Goal: Information Seeking & Learning: Learn about a topic

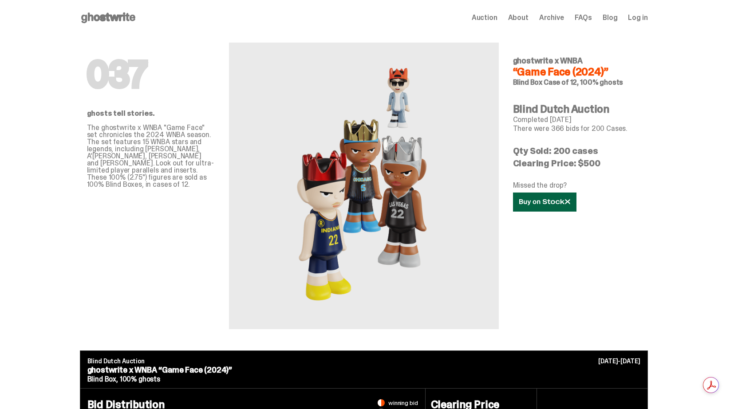
click at [570, 204] on icon at bounding box center [544, 202] width 51 height 7
click at [114, 18] on use at bounding box center [108, 17] width 54 height 11
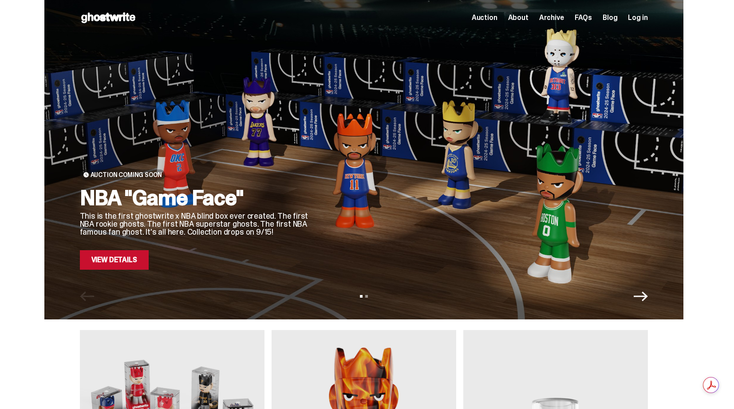
click at [527, 16] on span "About" at bounding box center [518, 17] width 20 height 7
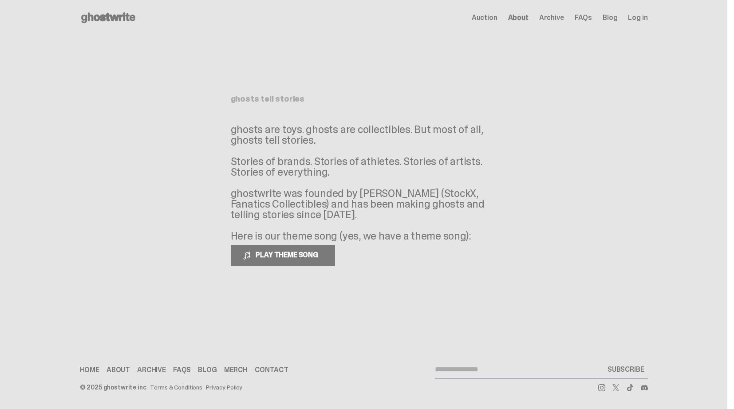
click at [587, 19] on span "FAQs" at bounding box center [582, 17] width 17 height 7
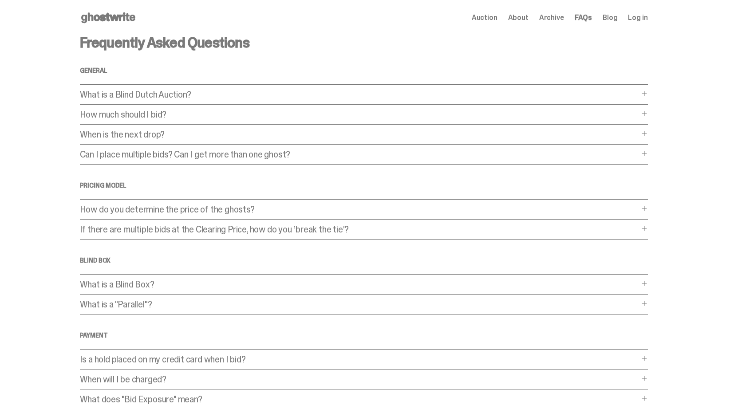
click at [130, 91] on p "What is a Blind Dutch Auction?" at bounding box center [359, 94] width 559 height 9
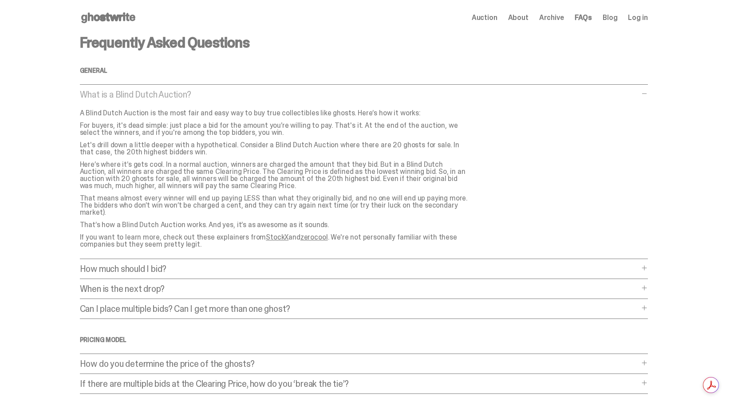
click at [130, 91] on p "What is a Blind Dutch Auction?" at bounding box center [359, 94] width 559 height 9
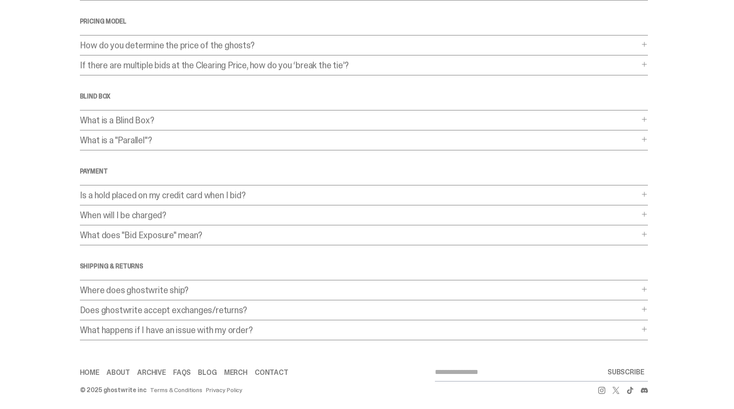
scroll to position [165, 0]
click at [134, 137] on p "What is a "Parallel"?" at bounding box center [359, 138] width 559 height 9
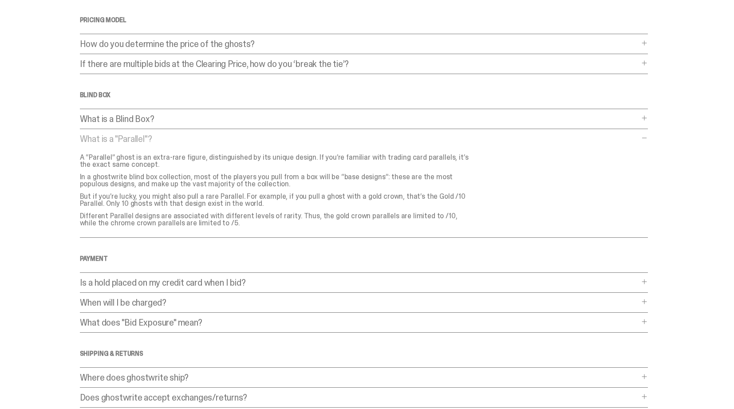
click at [134, 137] on p "What is a "Parallel"?" at bounding box center [359, 138] width 559 height 9
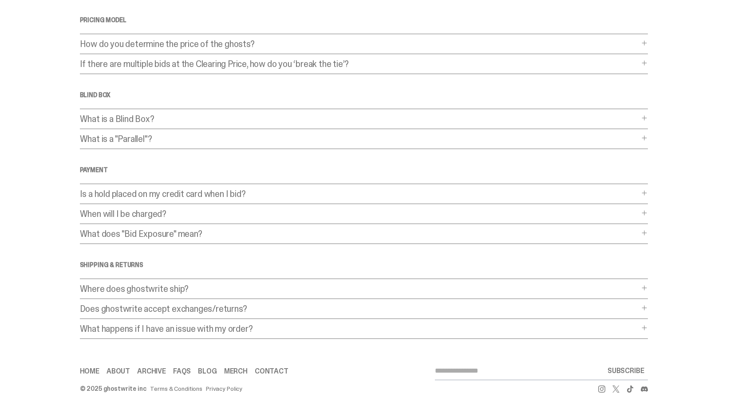
click at [130, 116] on p "What is a Blind Box?" at bounding box center [359, 118] width 559 height 9
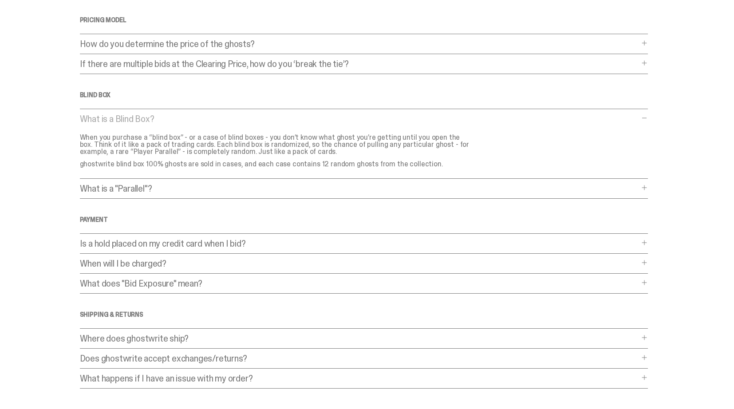
click at [130, 116] on p "What is a Blind Box?" at bounding box center [359, 118] width 559 height 9
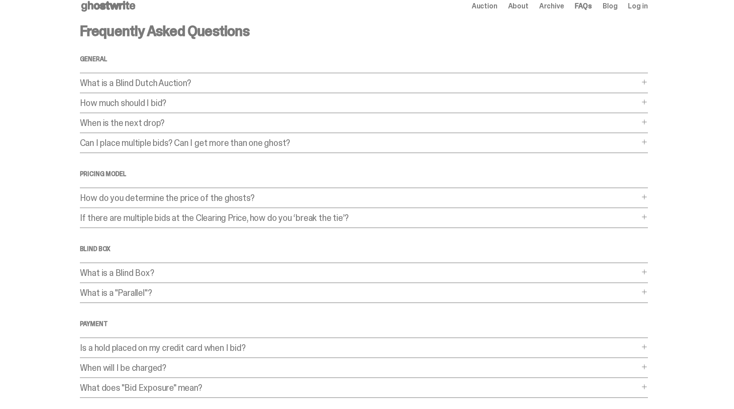
scroll to position [0, 0]
